Goal: Information Seeking & Learning: Compare options

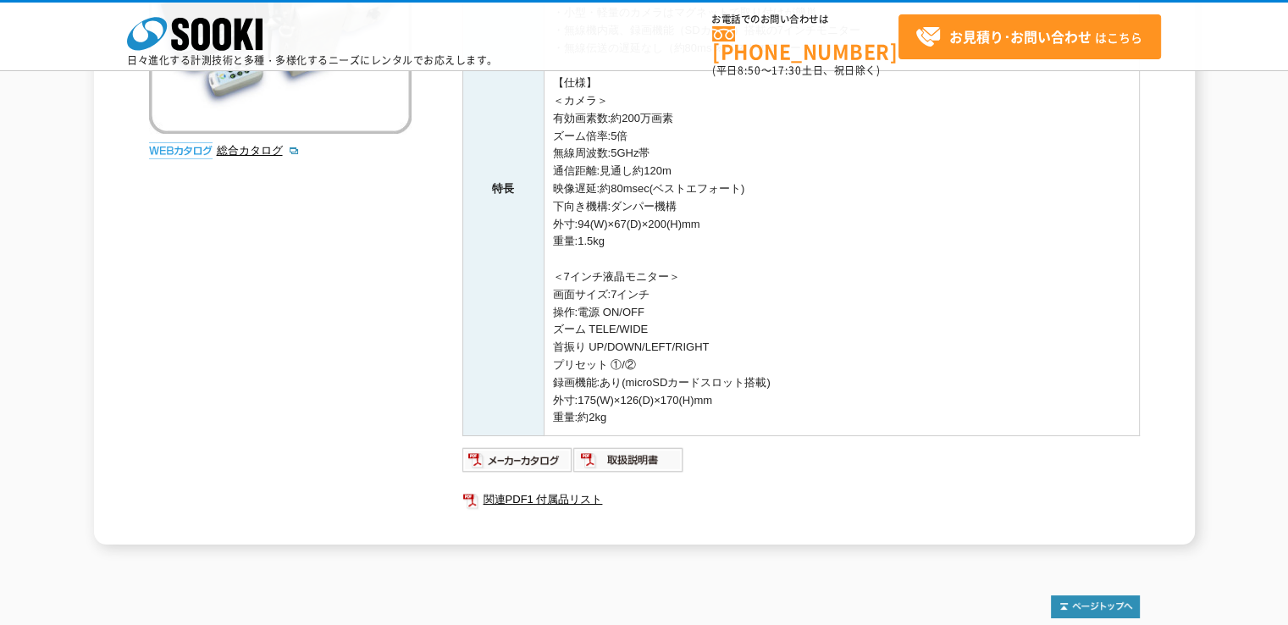
scroll to position [373, 0]
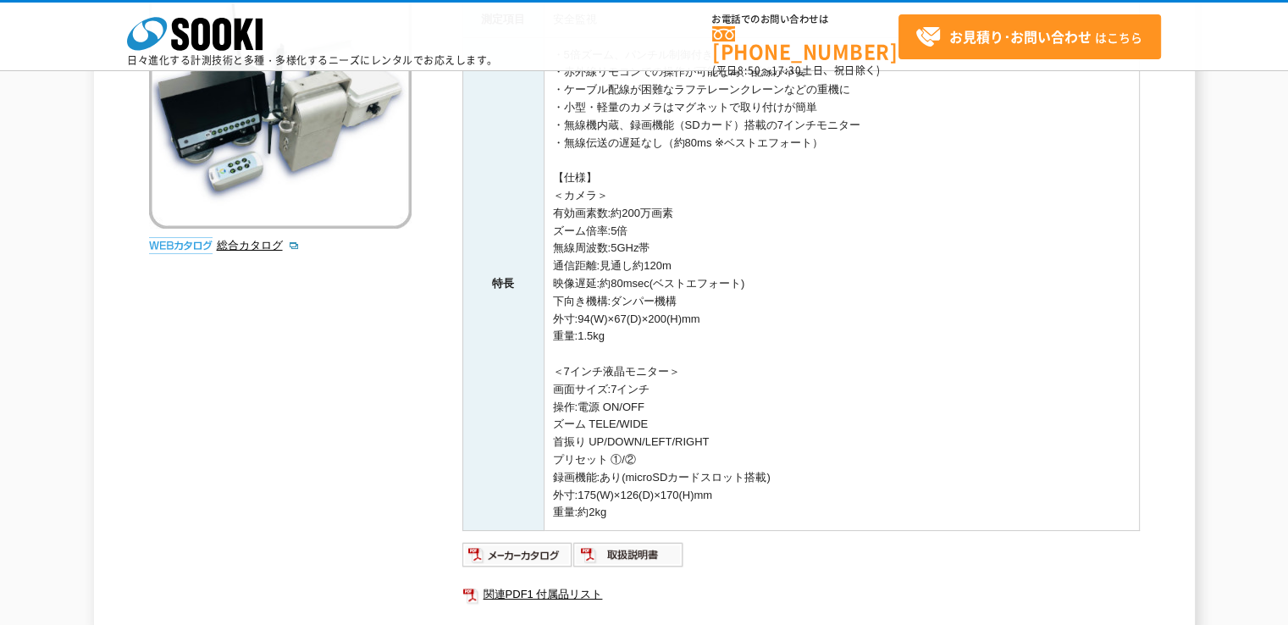
scroll to position [34, 0]
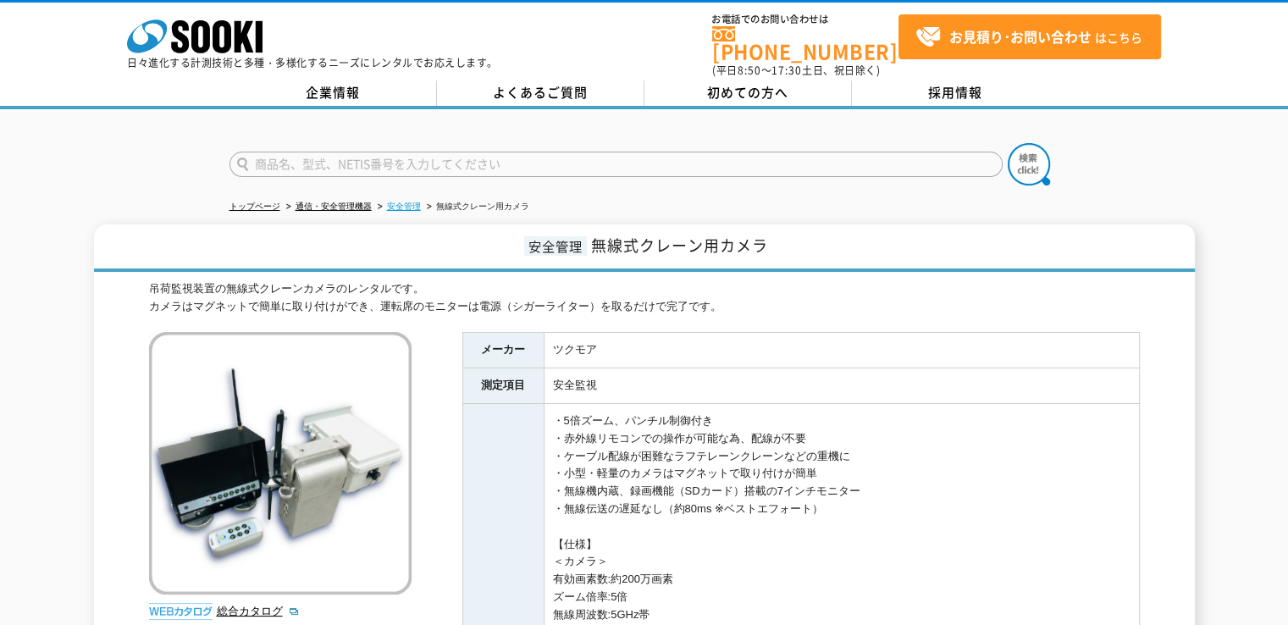
click at [402, 202] on link "安全管理" at bounding box center [404, 206] width 34 height 9
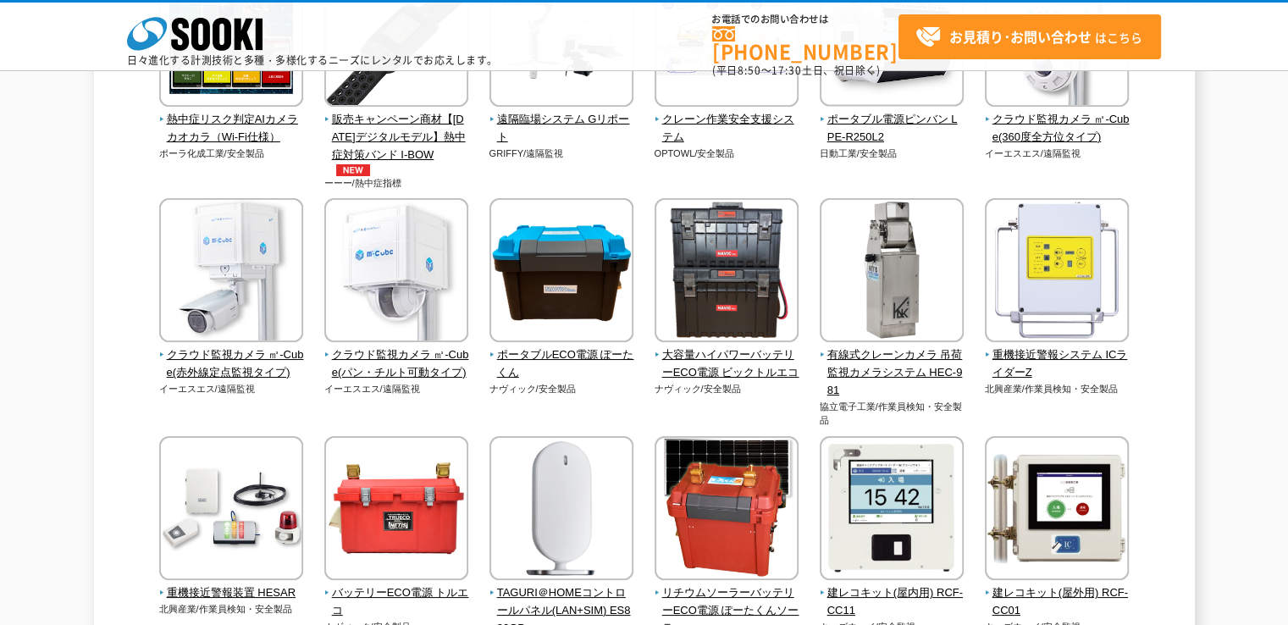
scroll to position [593, 0]
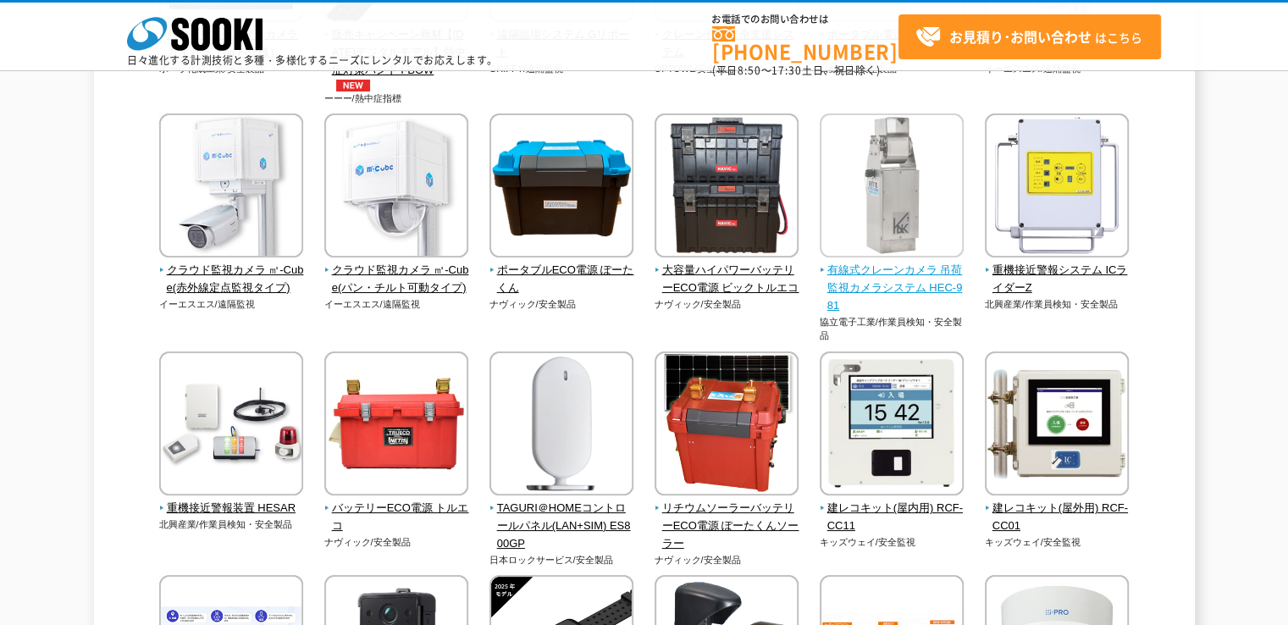
click at [847, 285] on span "有線式クレーンカメラ 吊荷監視カメラシステム HEC-981" at bounding box center [892, 288] width 145 height 52
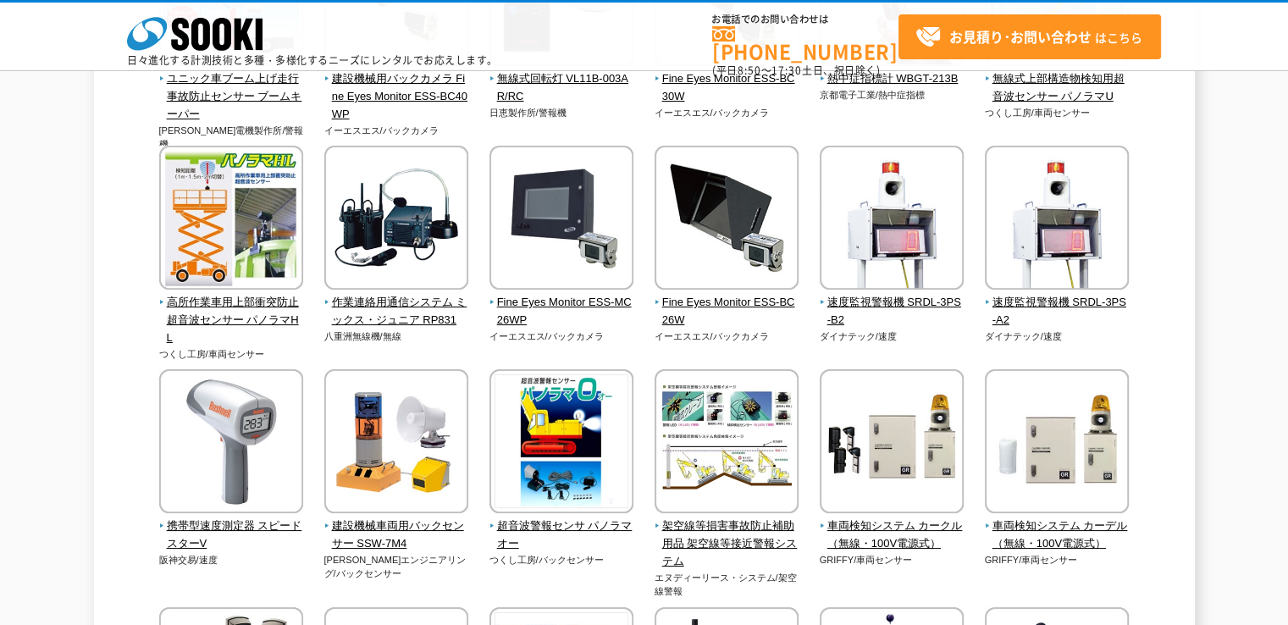
scroll to position [2794, 0]
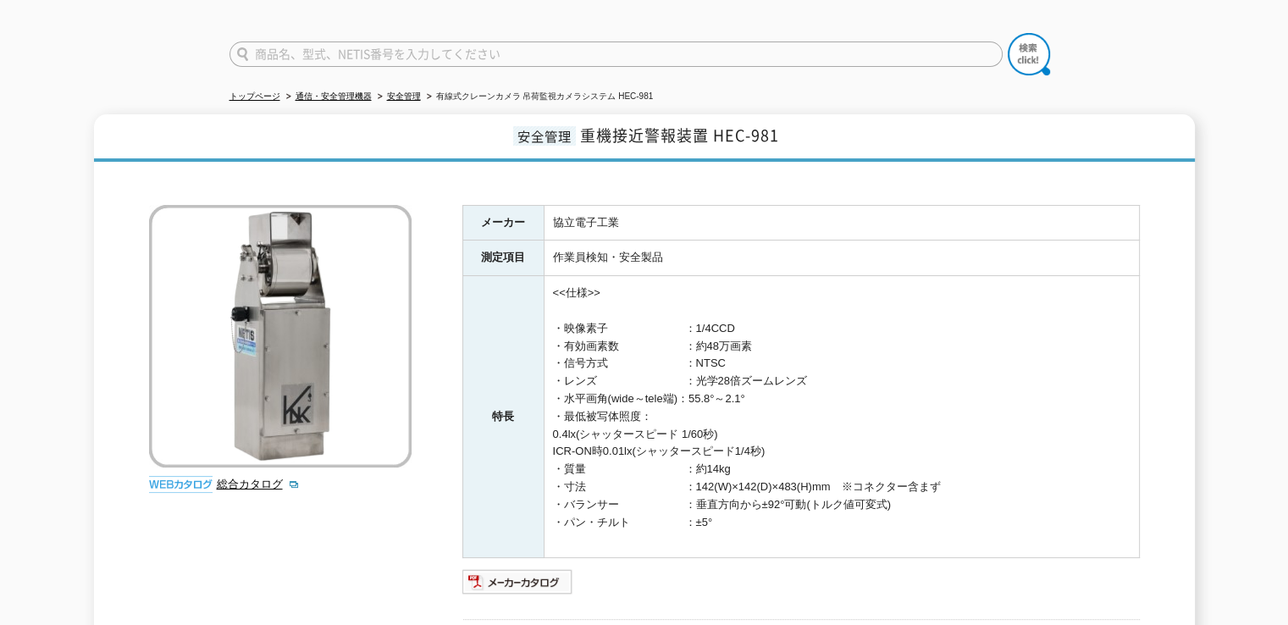
scroll to position [335, 0]
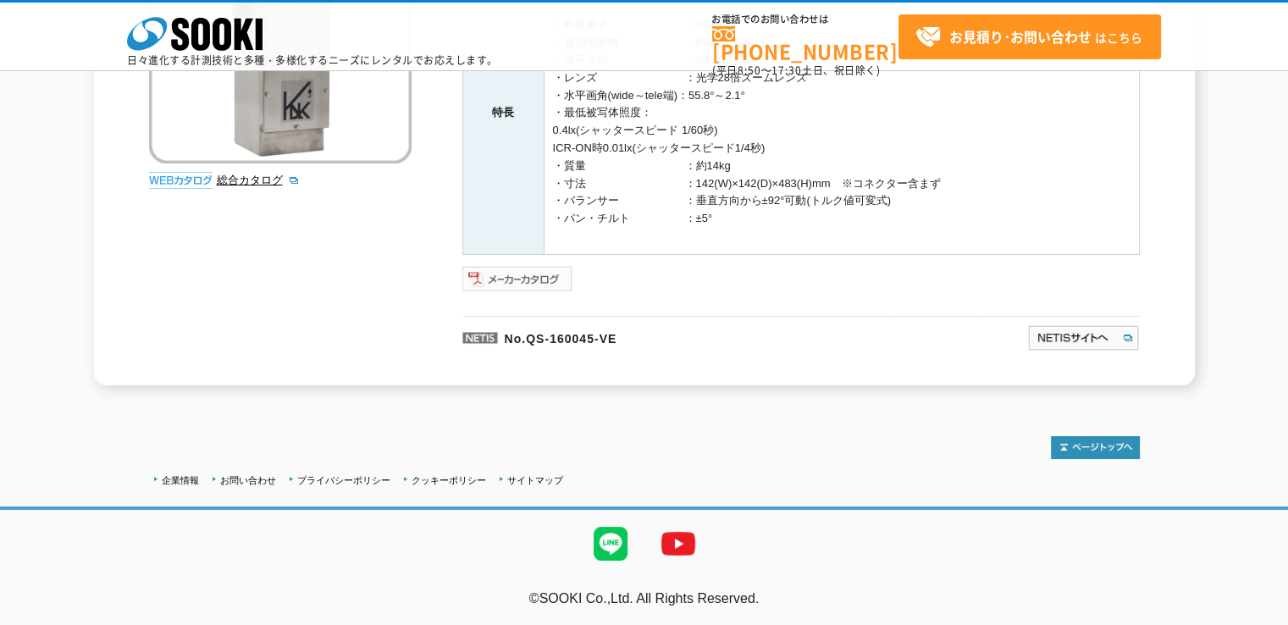
click at [559, 282] on img at bounding box center [517, 278] width 111 height 27
